Goal: Transaction & Acquisition: Purchase product/service

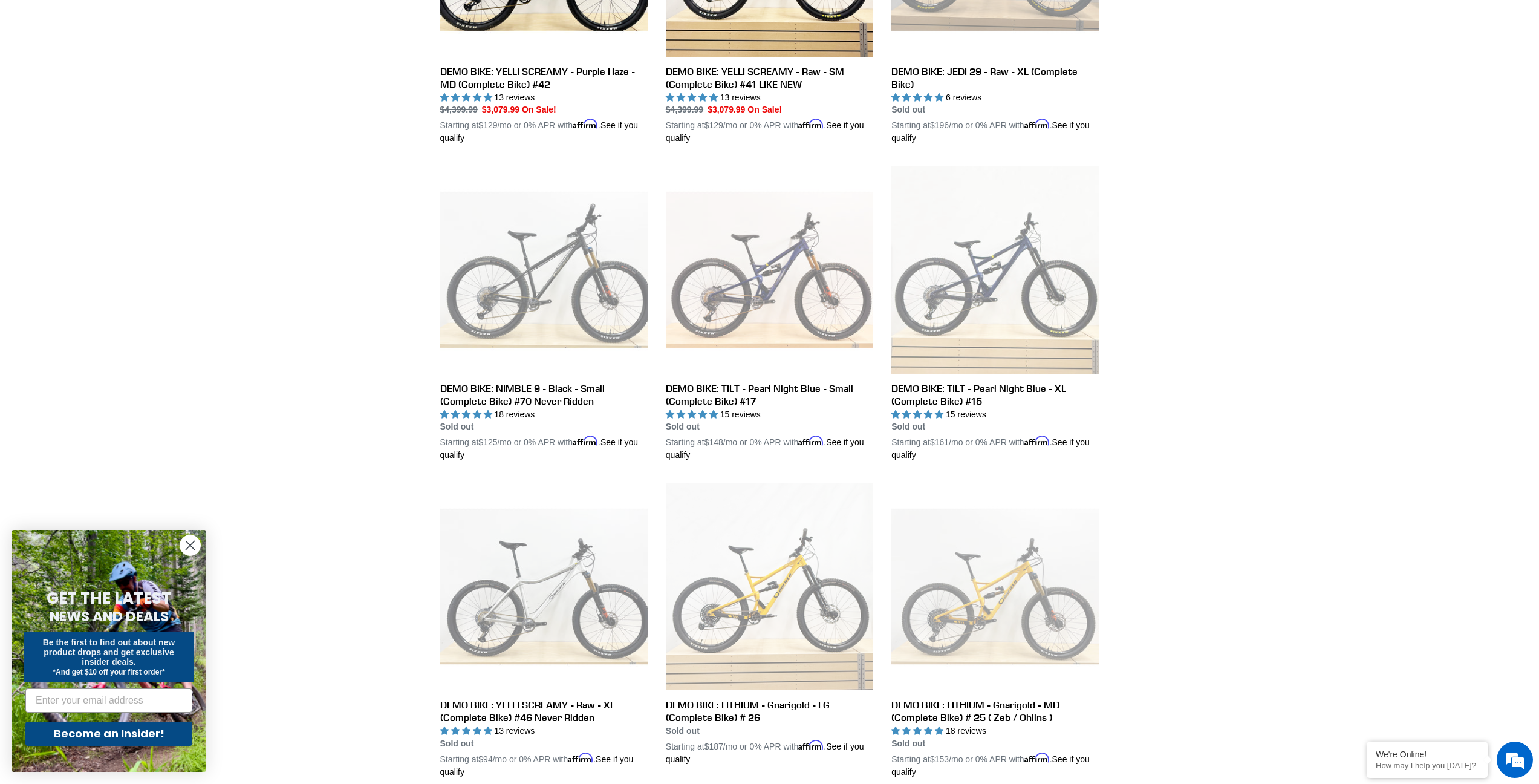
scroll to position [1637, 0]
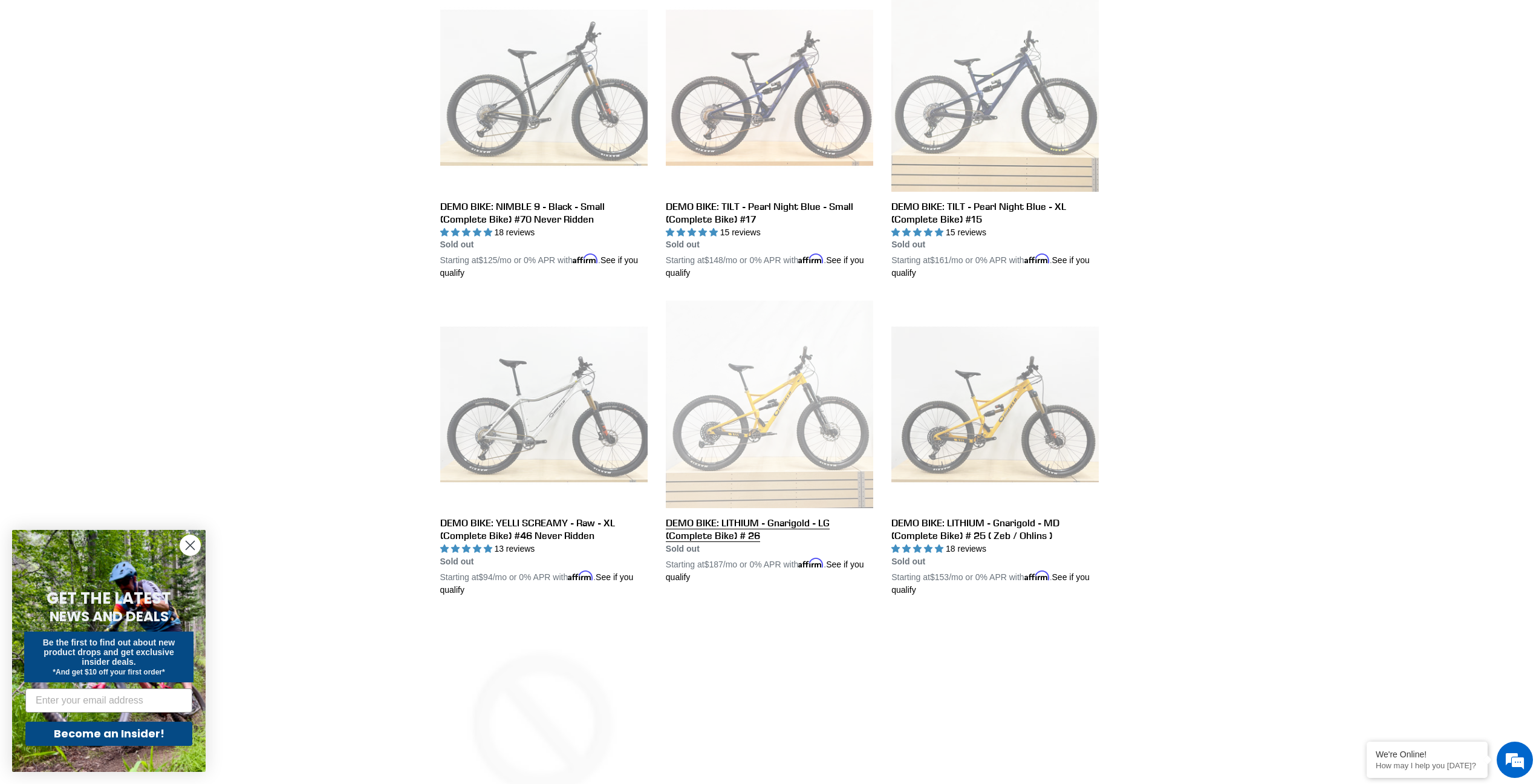
click at [732, 538] on link "DEMO BIKE: LITHIUM - Gnarigold - LG (Complete Bike) # 26" at bounding box center [770, 442] width 207 height 283
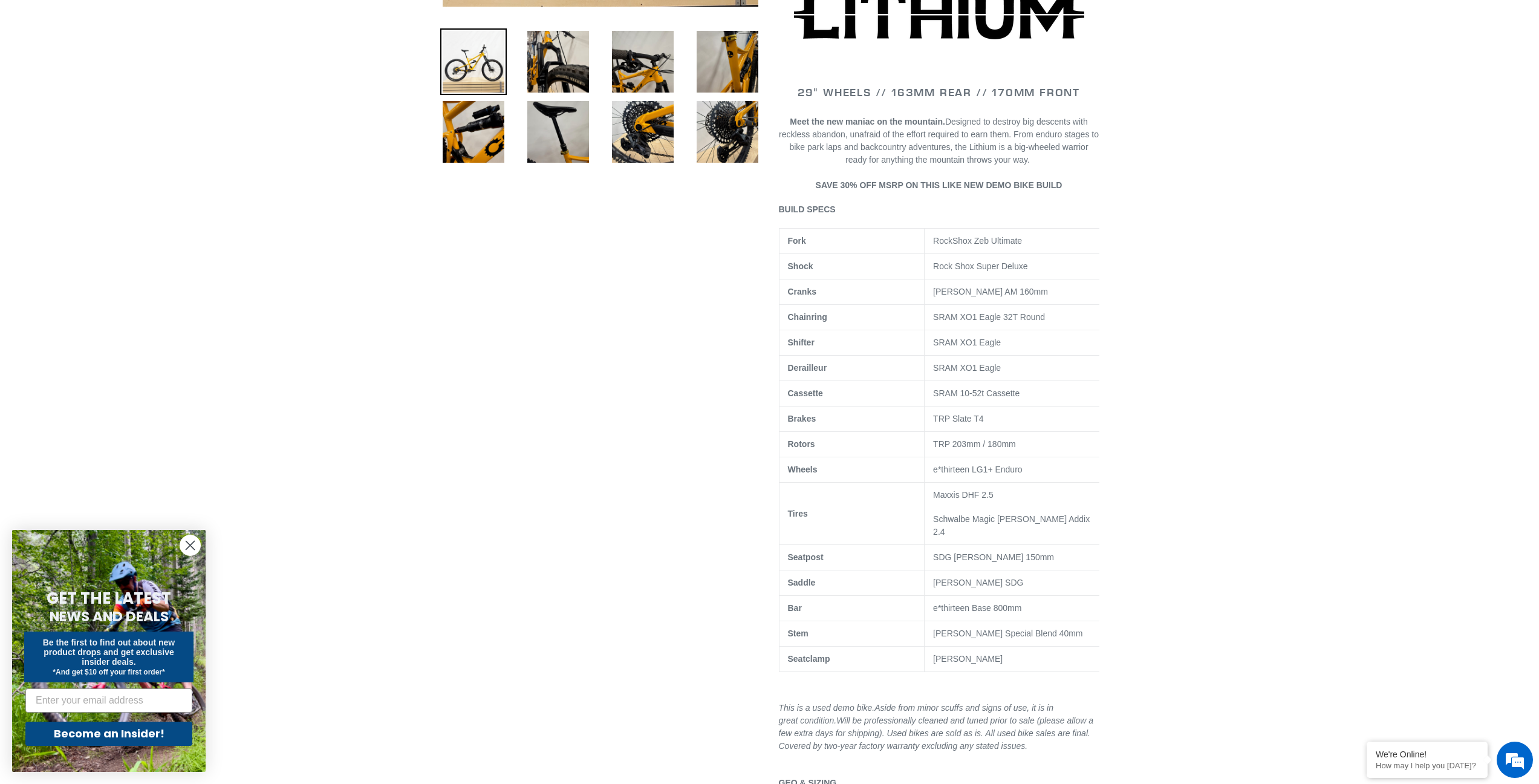
scroll to position [122, 0]
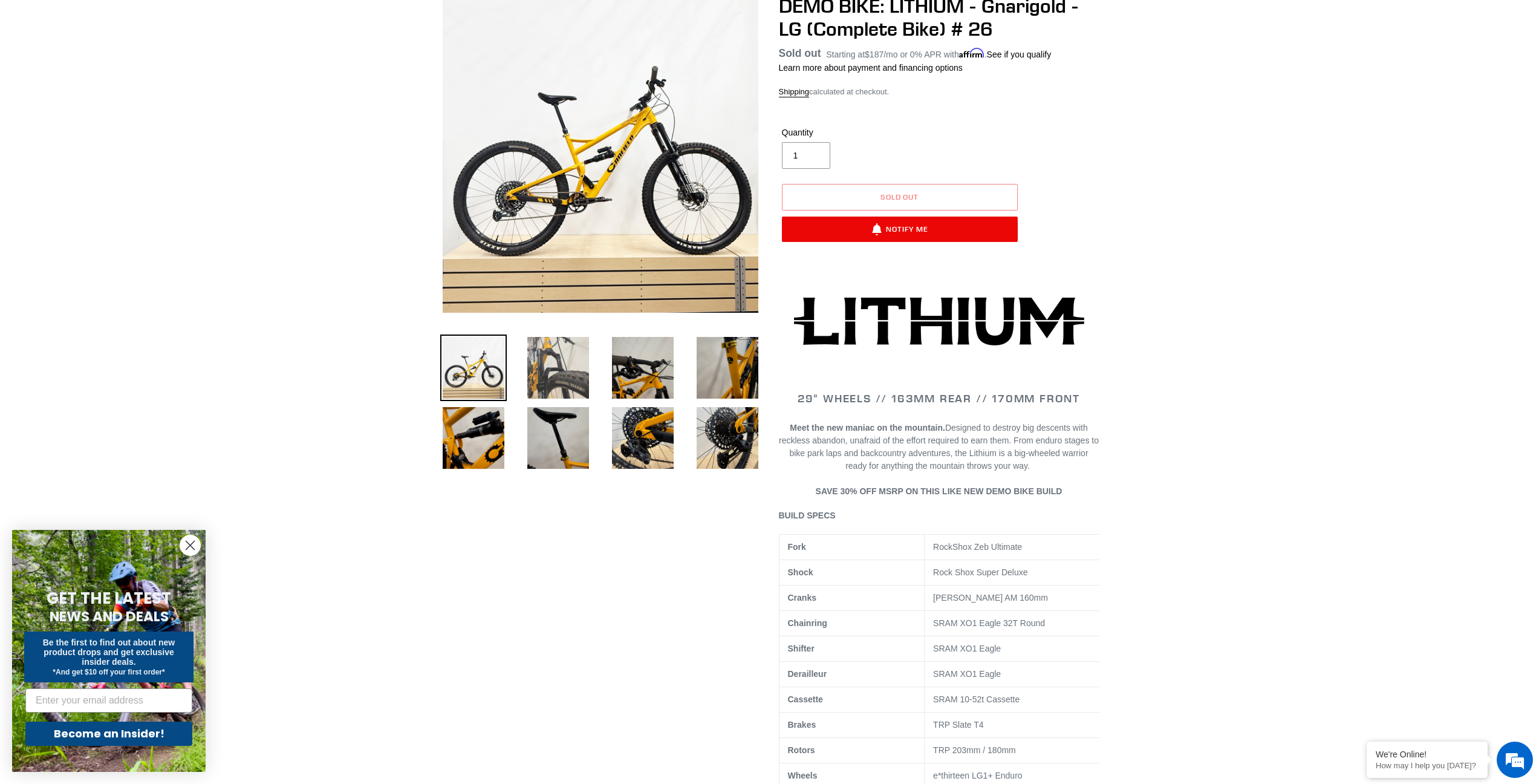
click at [546, 358] on img at bounding box center [558, 368] width 67 height 67
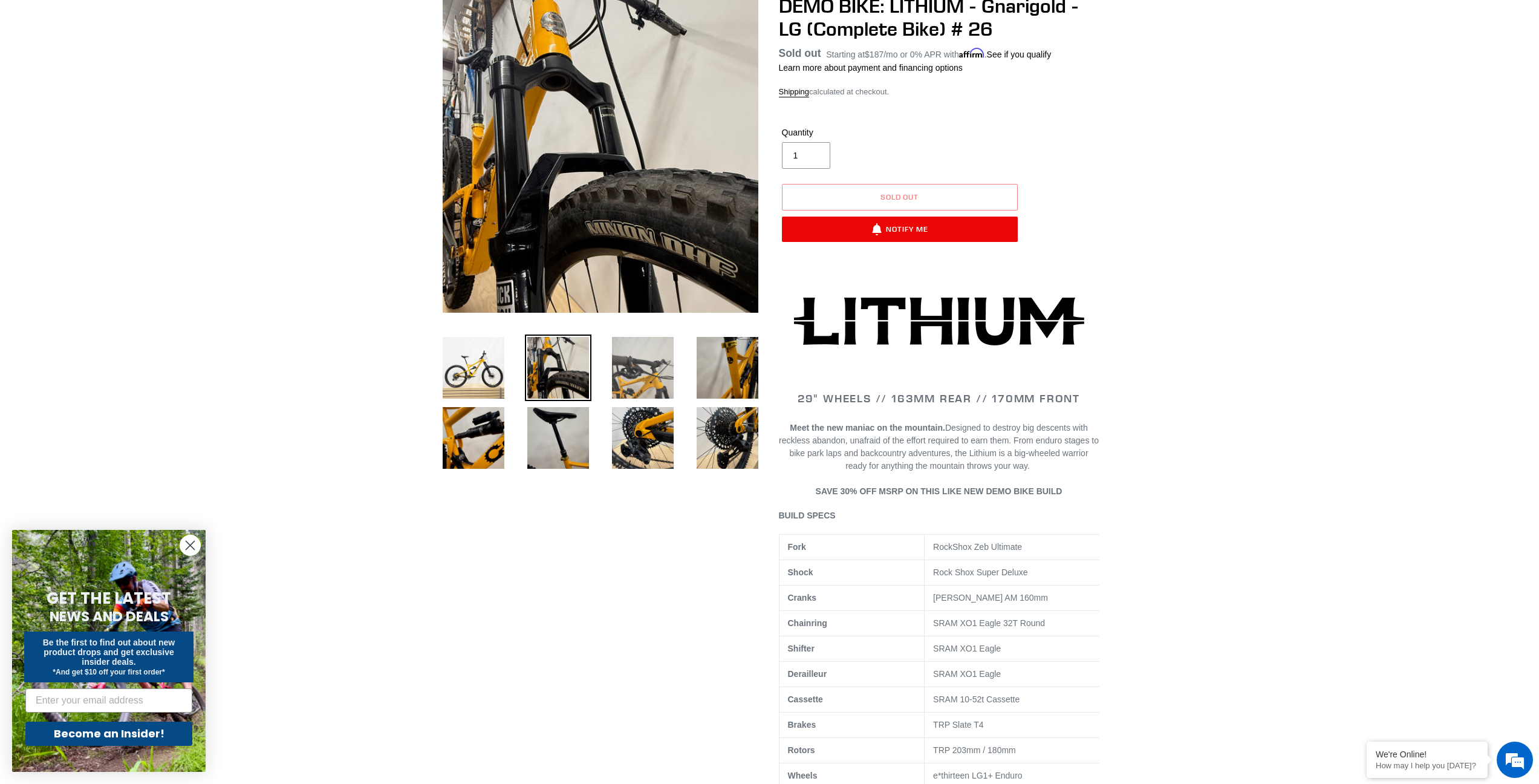
click at [658, 383] on img at bounding box center [643, 368] width 67 height 67
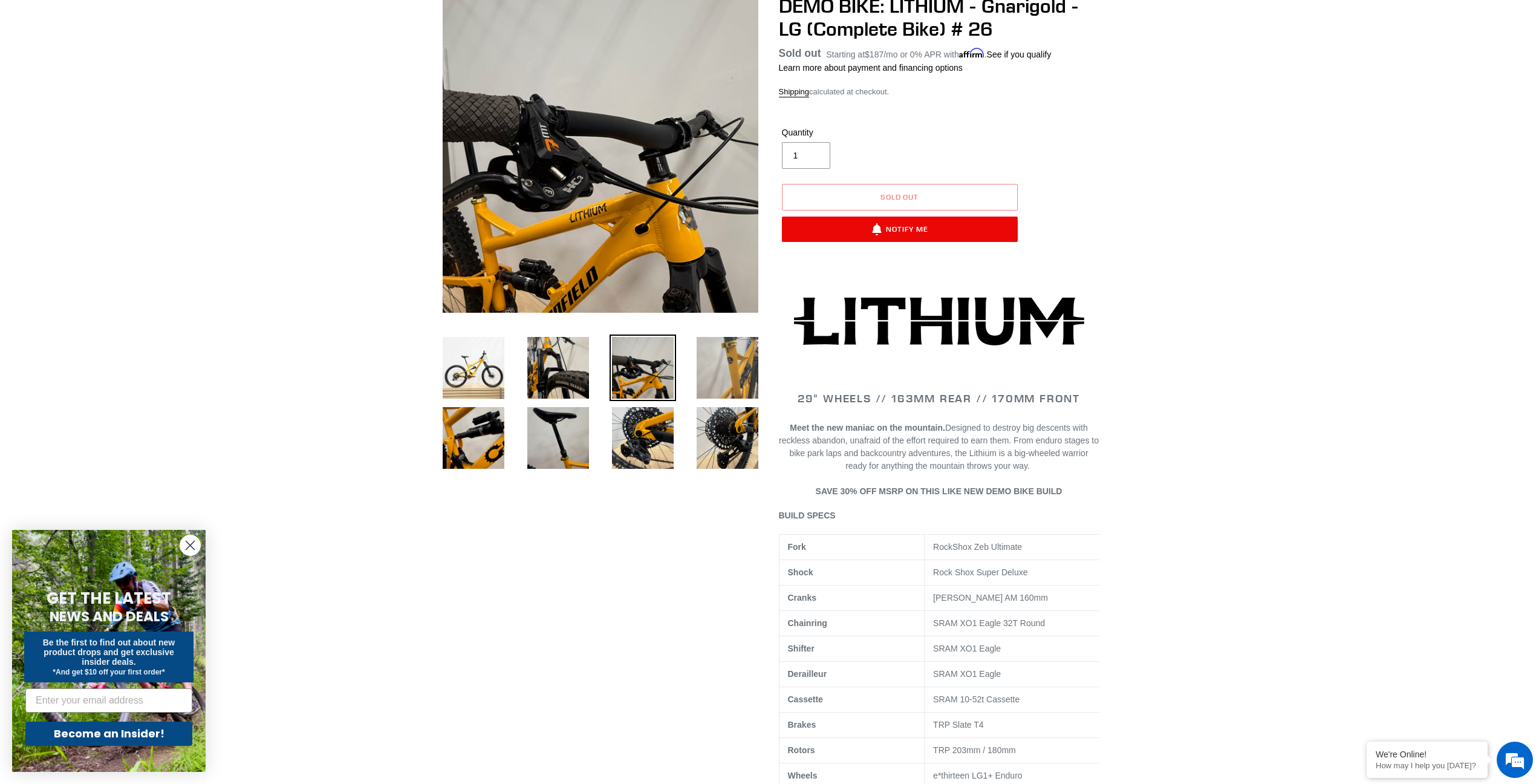
click at [735, 375] on img at bounding box center [728, 368] width 67 height 67
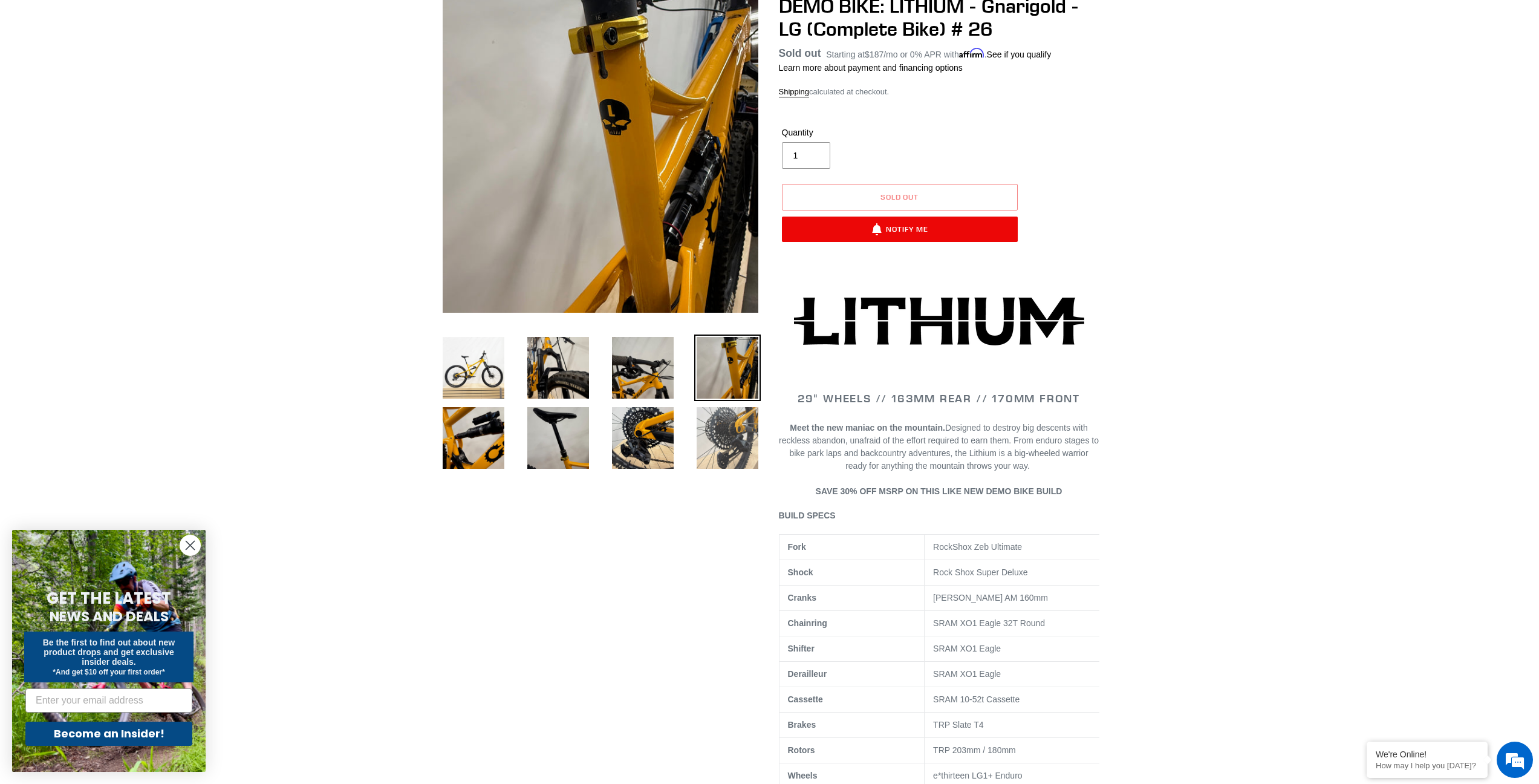
click at [733, 455] on img at bounding box center [728, 438] width 67 height 67
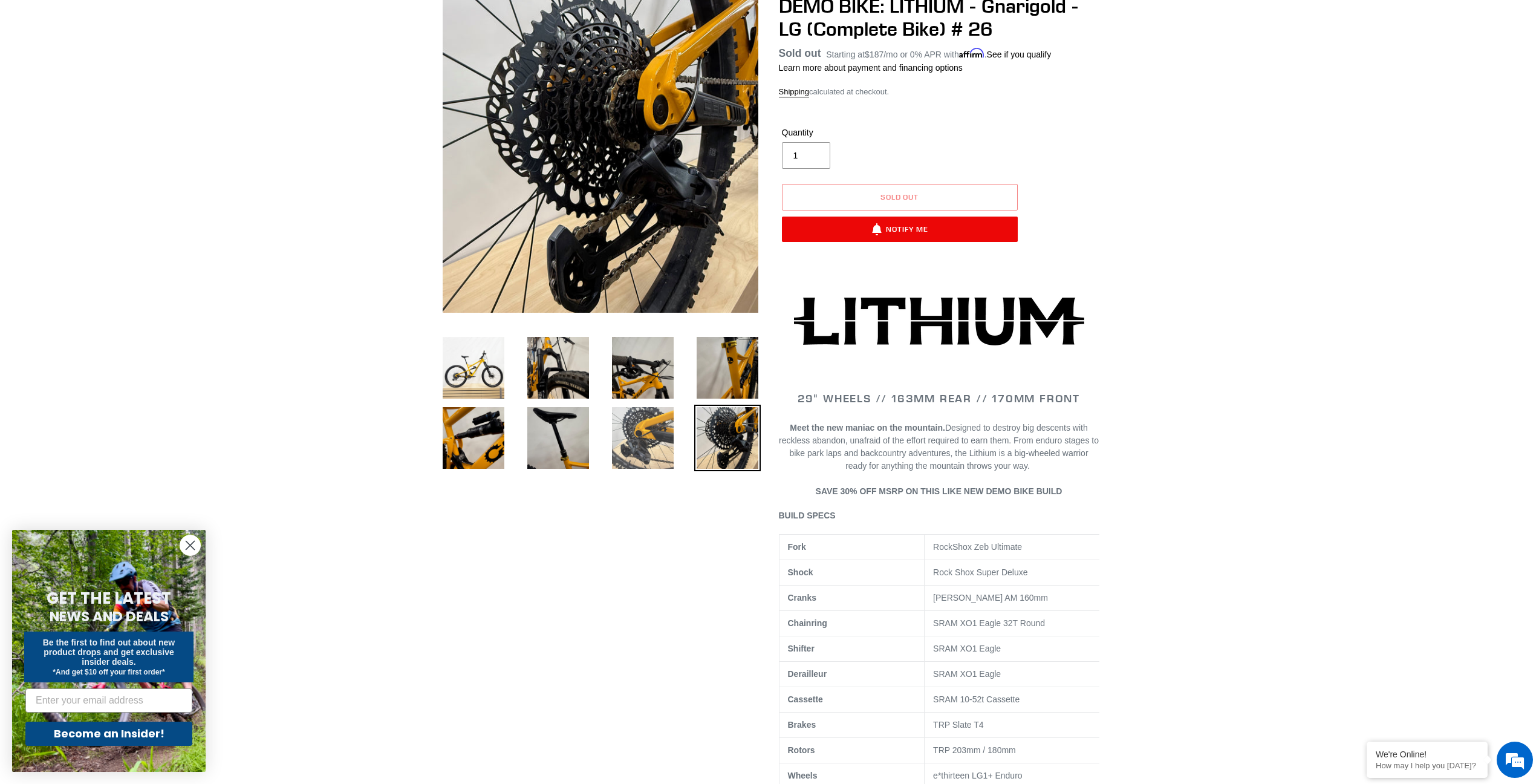
click at [642, 440] on img at bounding box center [643, 438] width 67 height 67
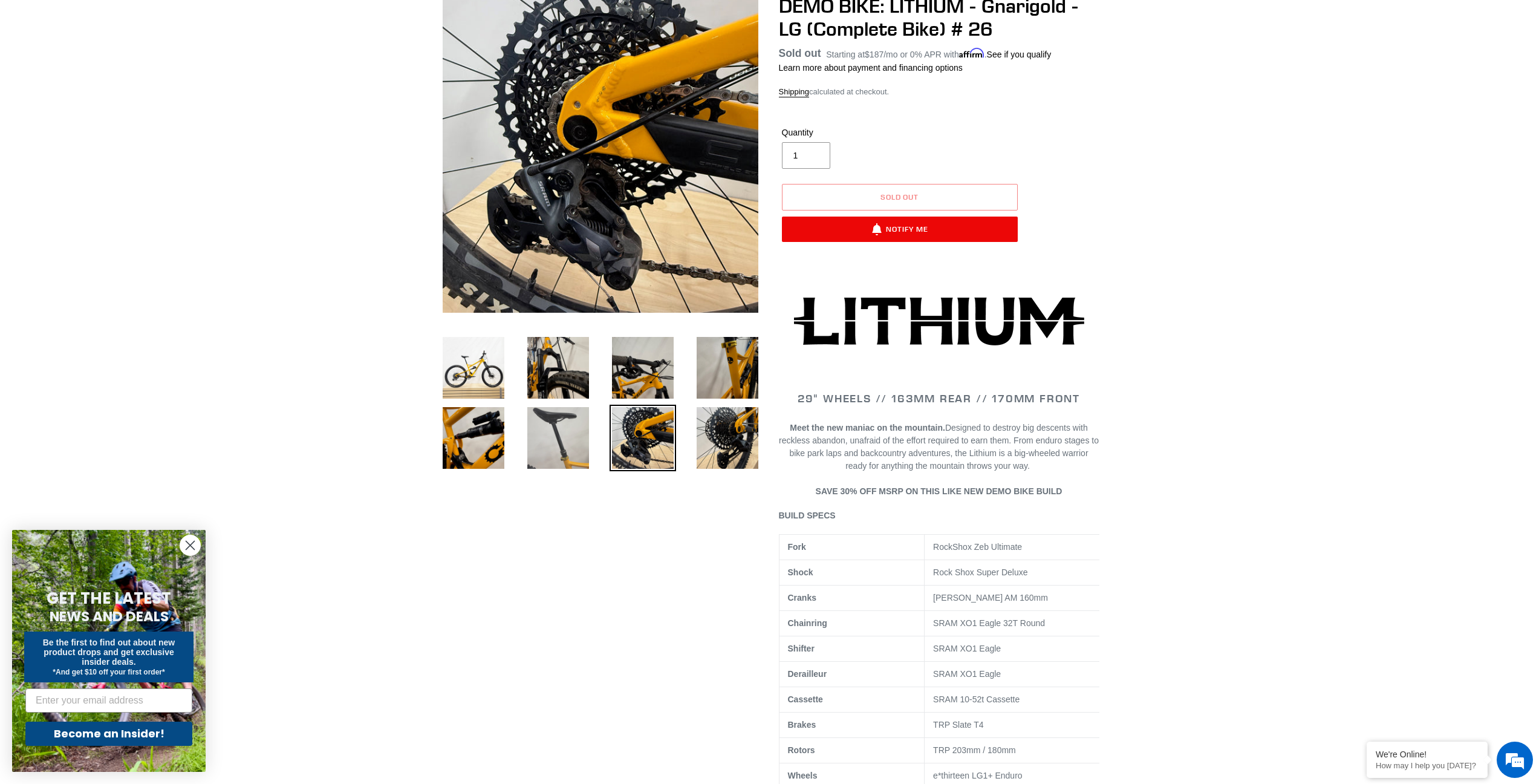
click at [549, 443] on img at bounding box center [558, 438] width 67 height 67
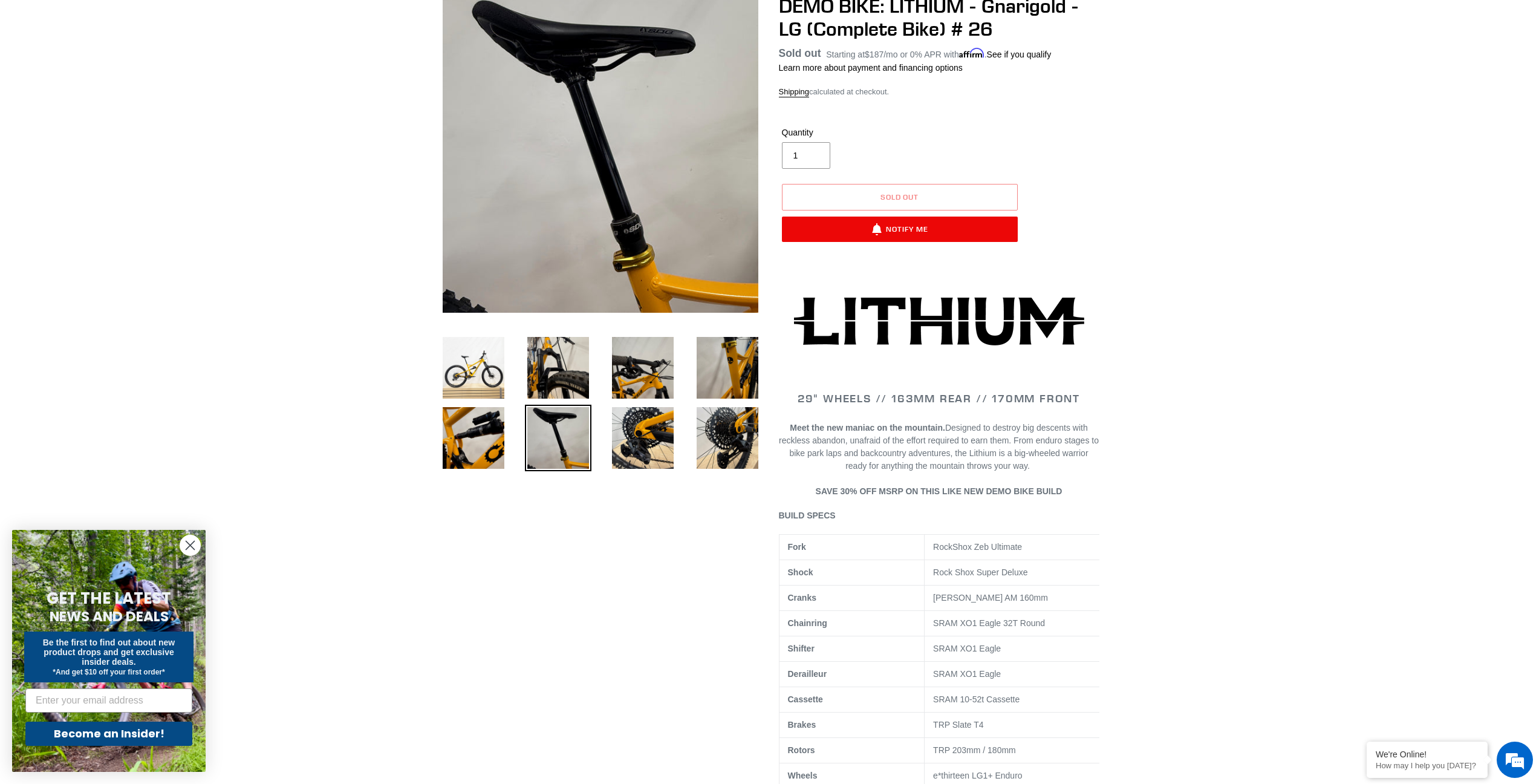
drag, startPoint x: 502, startPoint y: 446, endPoint x: 508, endPoint y: 458, distance: 13.4
click at [508, 458] on li at bounding box center [549, 440] width 84 height 70
drag, startPoint x: 490, startPoint y: 452, endPoint x: 493, endPoint y: 440, distance: 12.4
click at [488, 450] on img at bounding box center [474, 438] width 67 height 67
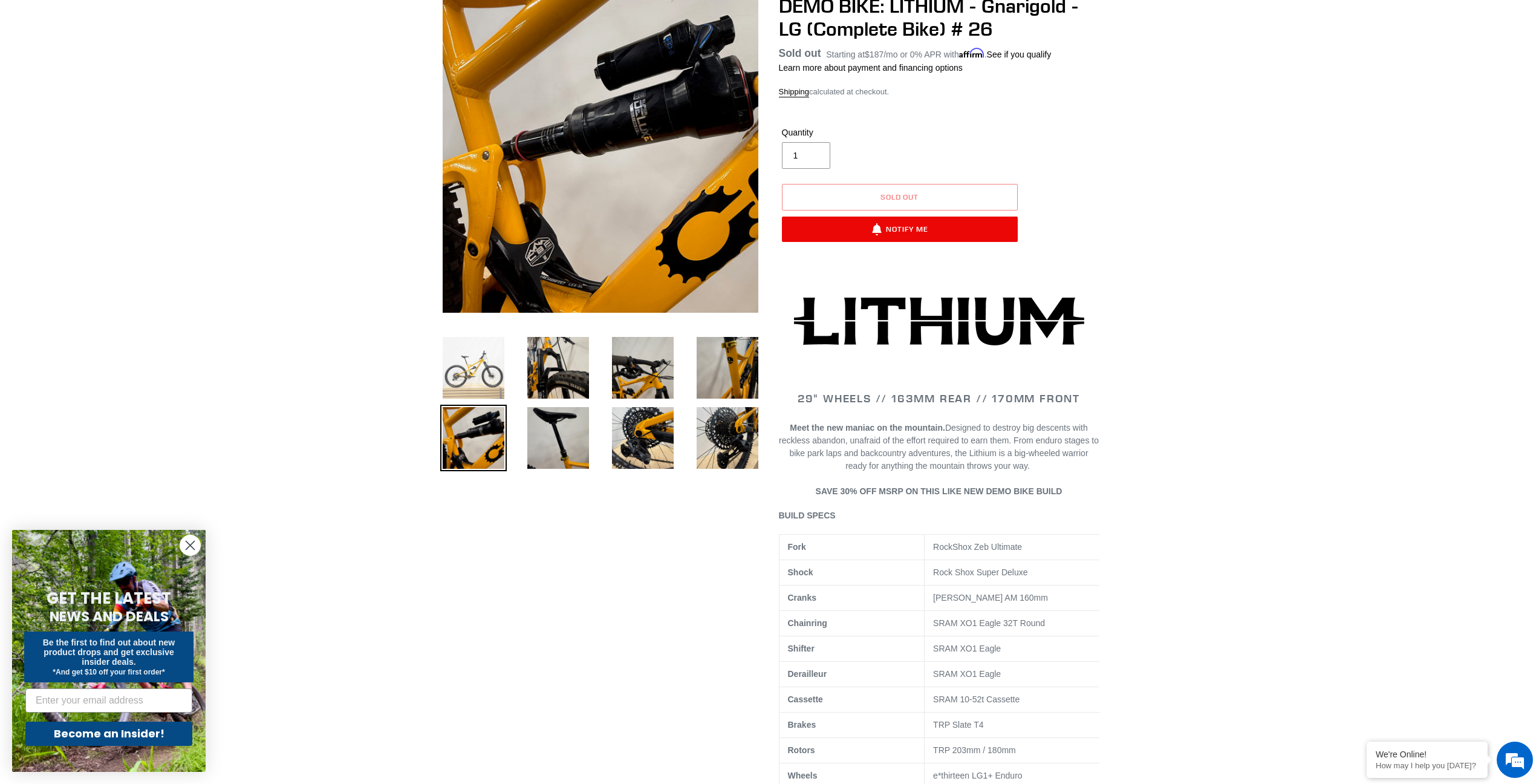
click at [492, 382] on img at bounding box center [474, 368] width 67 height 67
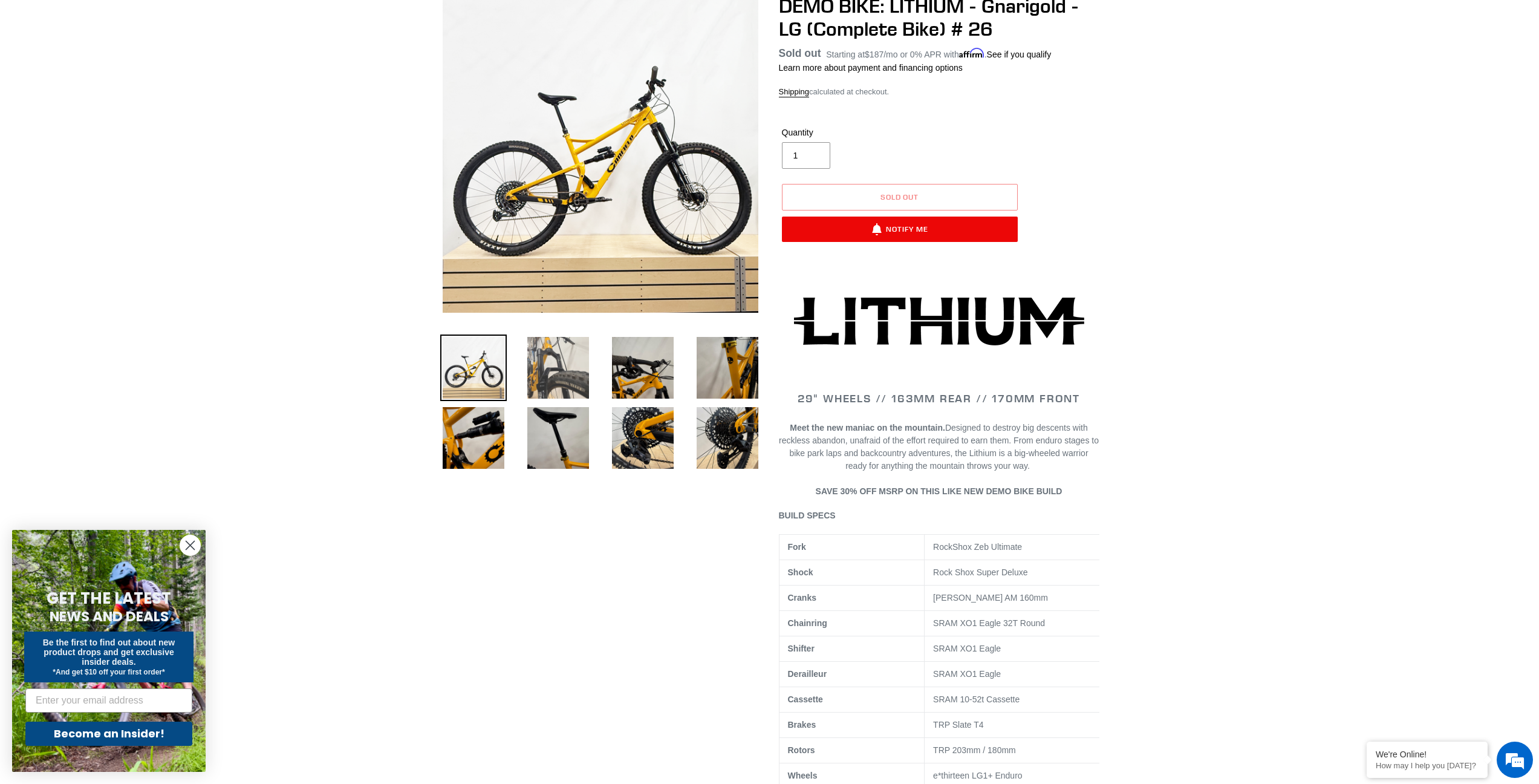
click at [547, 374] on img at bounding box center [558, 368] width 67 height 67
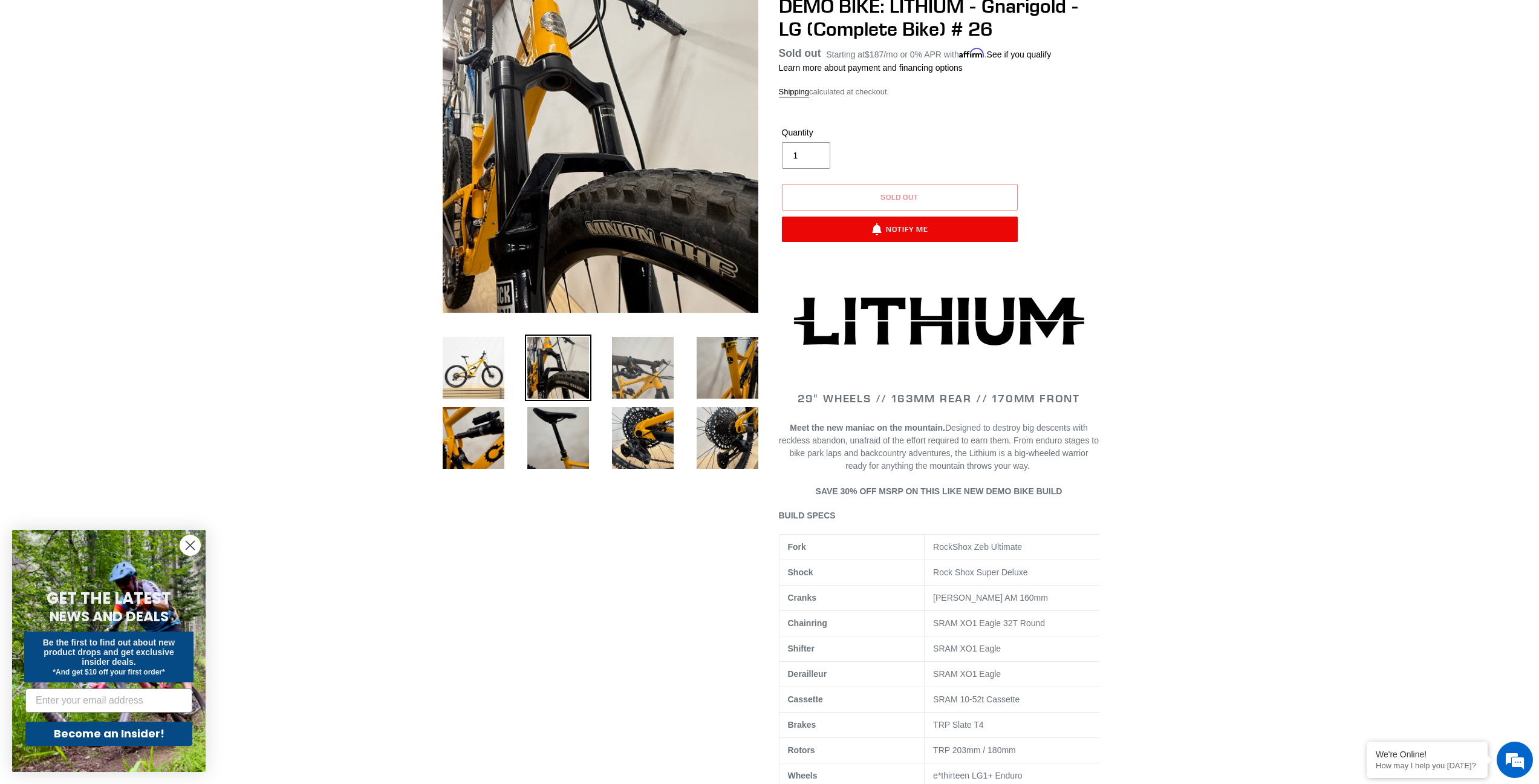
click at [648, 368] on img at bounding box center [643, 368] width 67 height 67
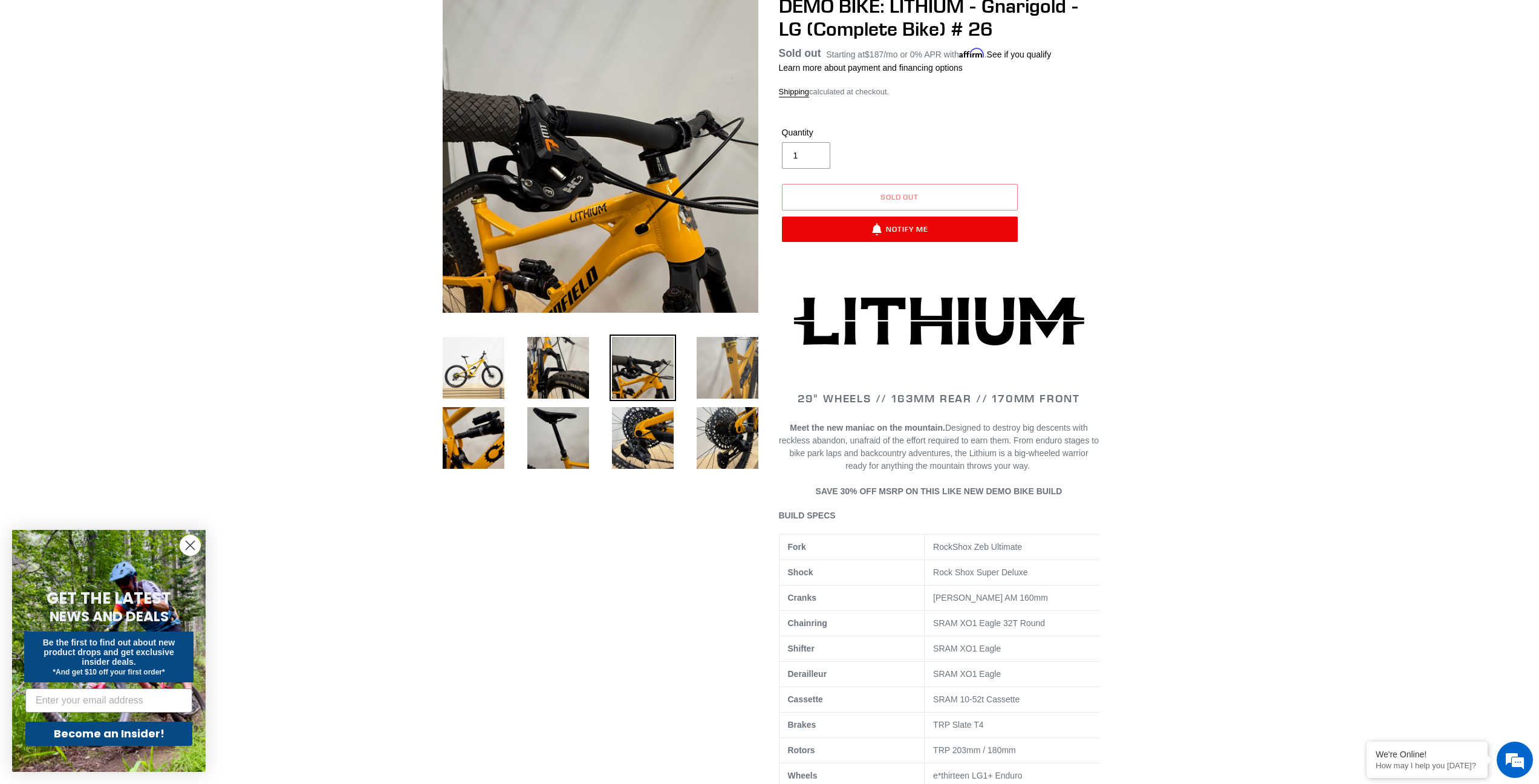
click at [744, 371] on img at bounding box center [728, 368] width 67 height 67
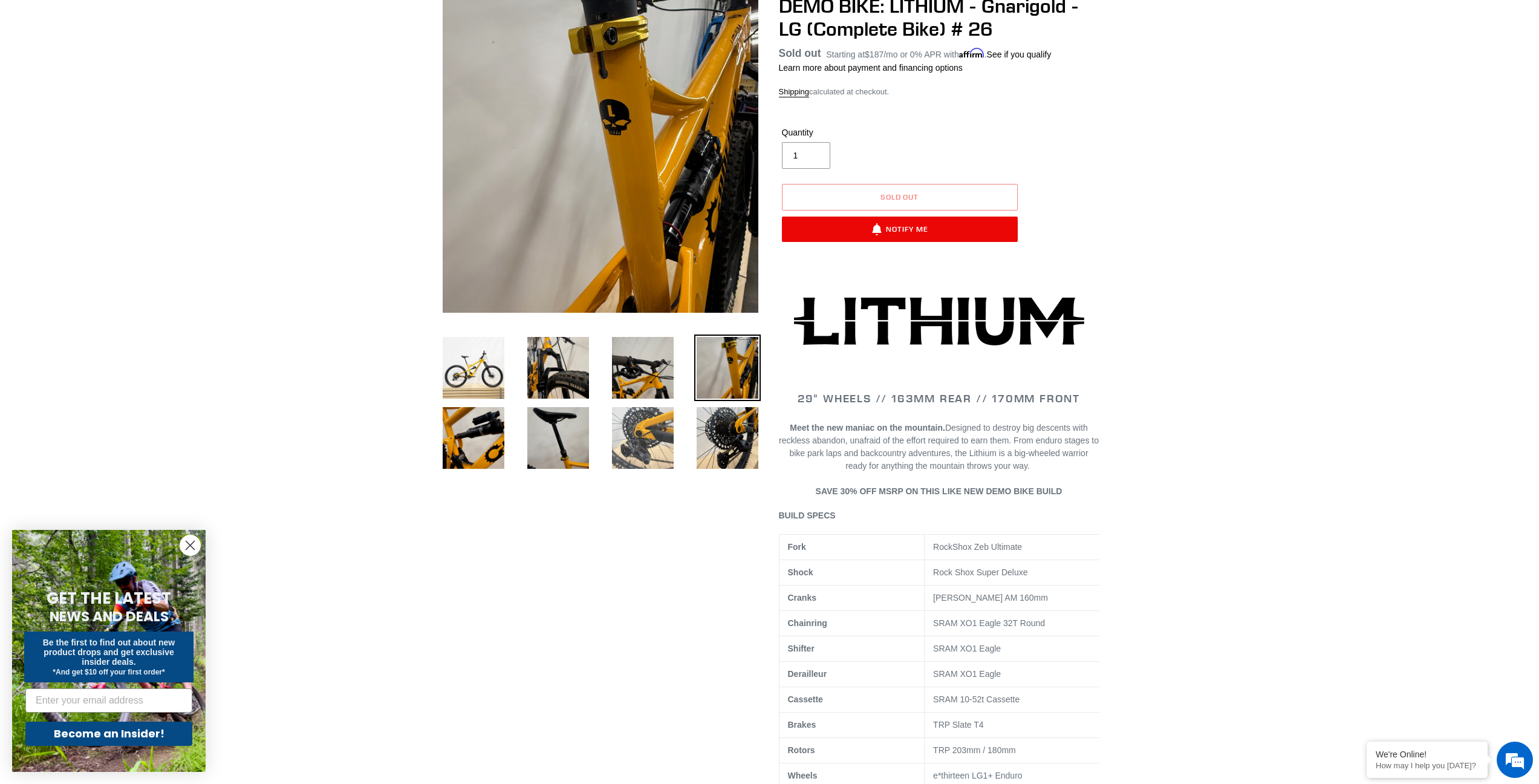
click at [652, 444] on img at bounding box center [643, 438] width 67 height 67
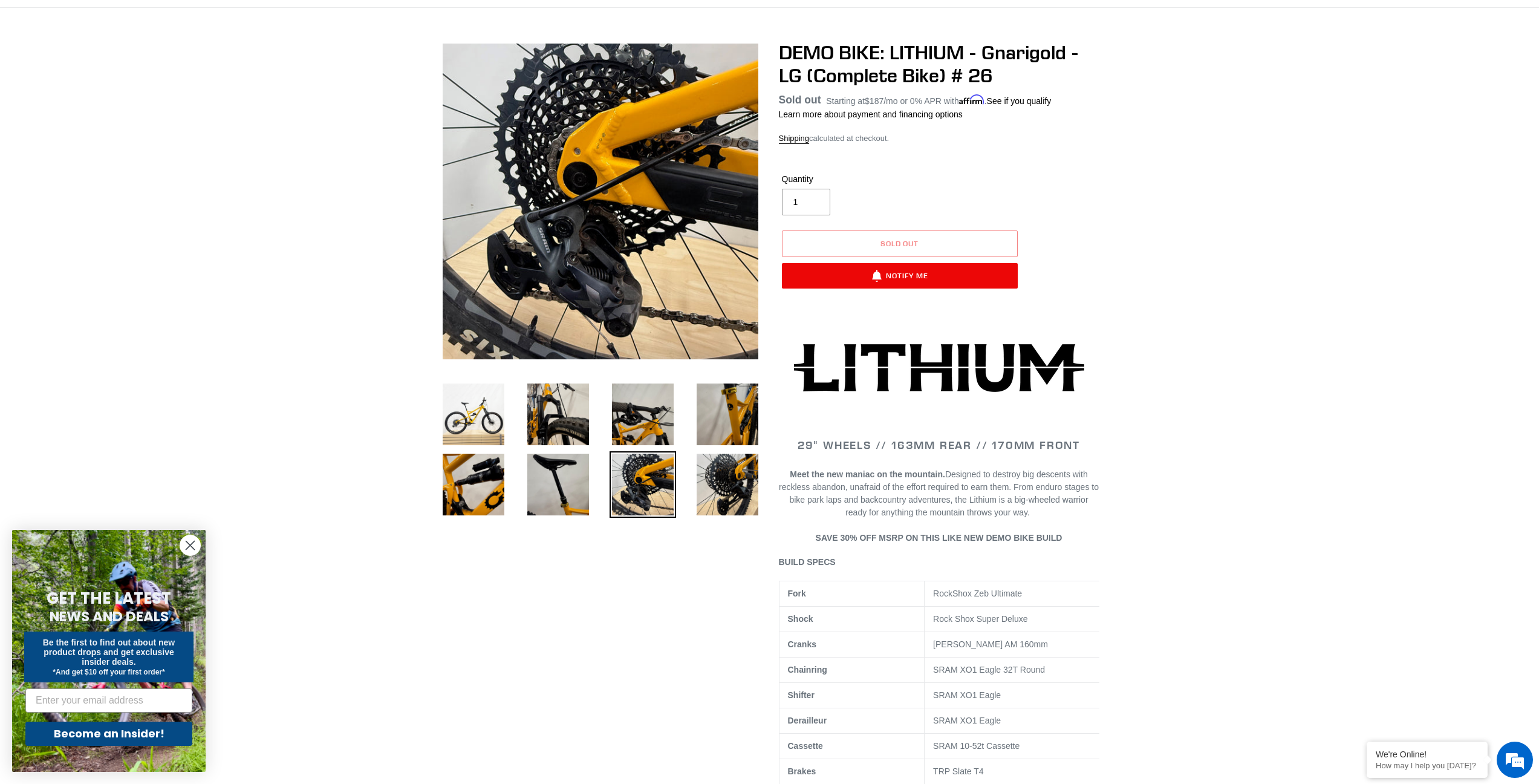
scroll to position [0, 0]
